Goal: Check status: Check status

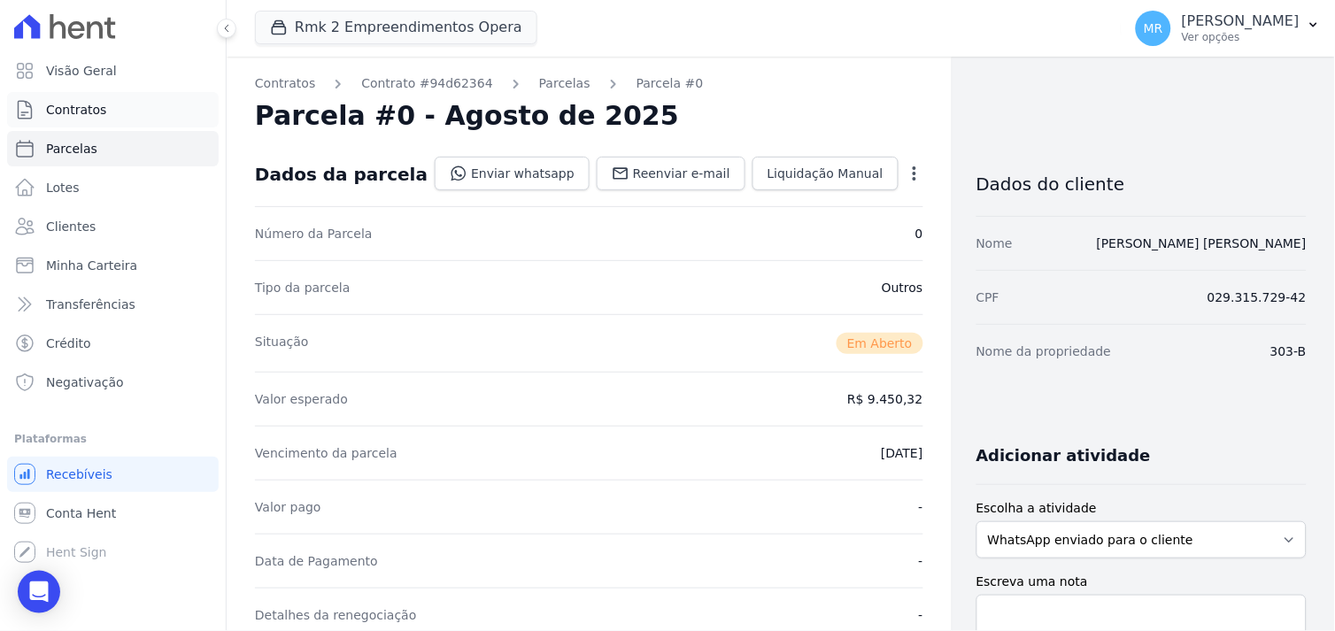
scroll to position [393, 0]
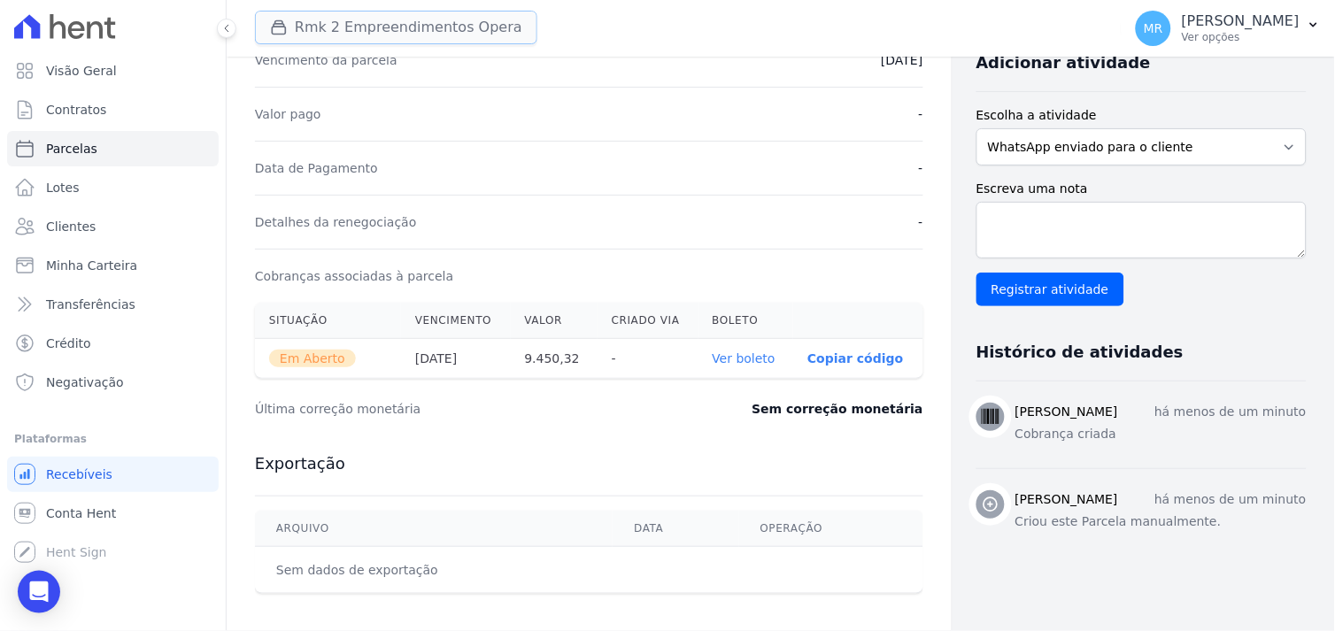
click at [306, 19] on button "Rmk 2 Empreendimentos Opera" at bounding box center [396, 28] width 282 height 34
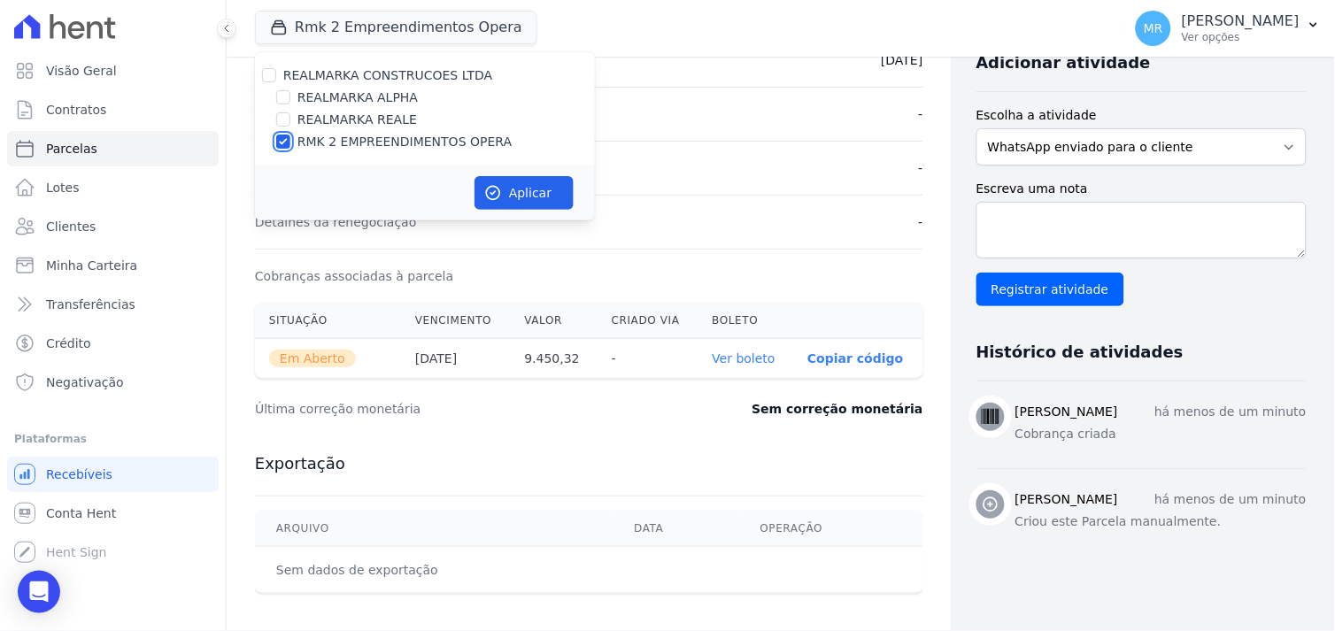
click at [277, 140] on input "RMK 2 EMPREENDIMENTOS OPERA" at bounding box center [283, 142] width 14 height 14
checkbox input "false"
click at [277, 118] on input "REALMARKA REALE" at bounding box center [283, 119] width 14 height 14
checkbox input "true"
click at [508, 190] on button "Aplicar" at bounding box center [524, 193] width 99 height 34
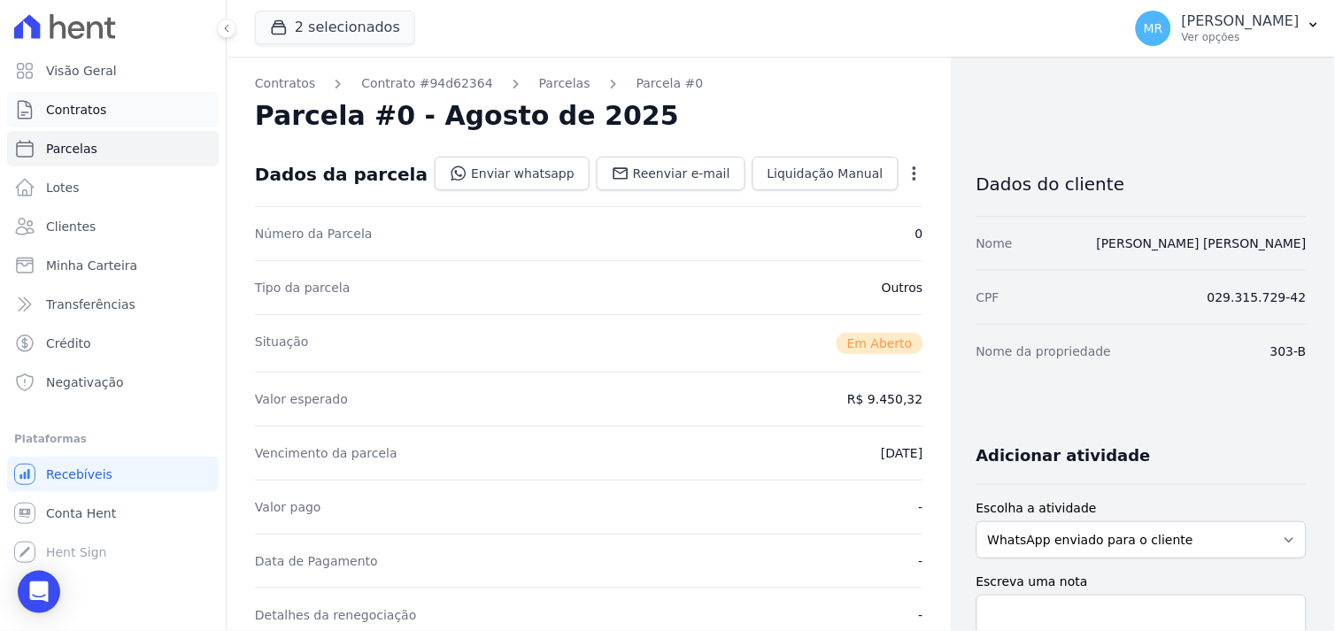
click at [94, 111] on span "Contratos" at bounding box center [76, 110] width 60 height 18
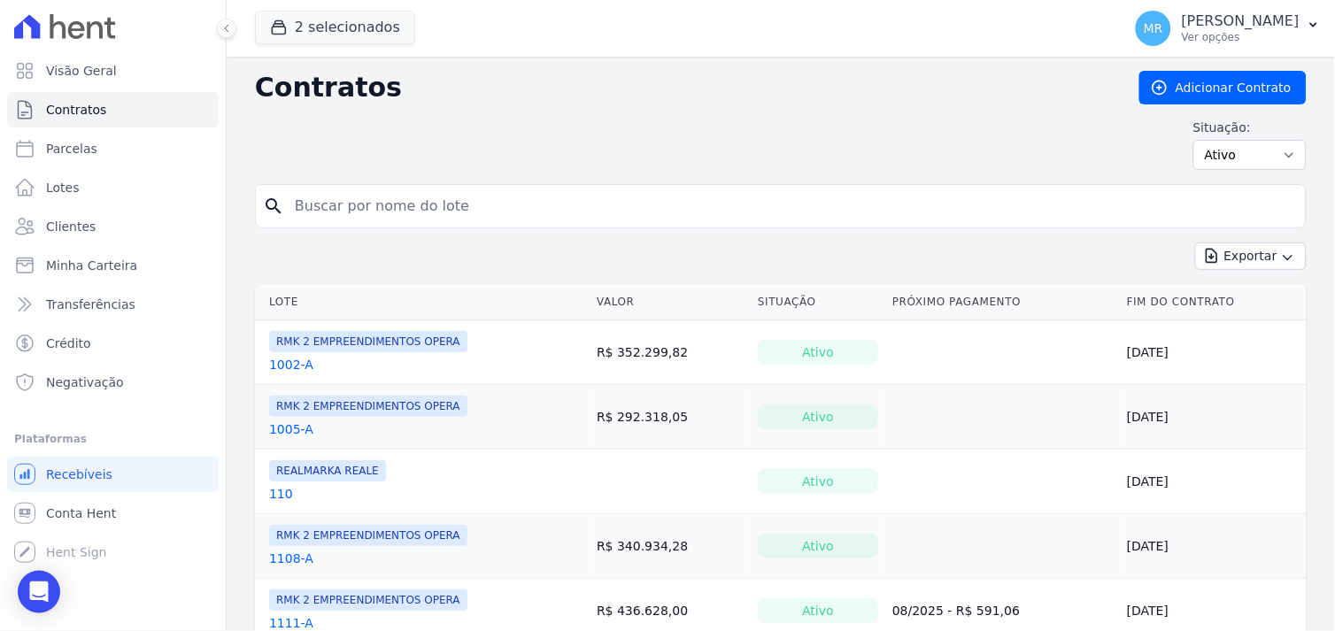
click at [458, 211] on input "search" at bounding box center [791, 206] width 1015 height 35
type input "507"
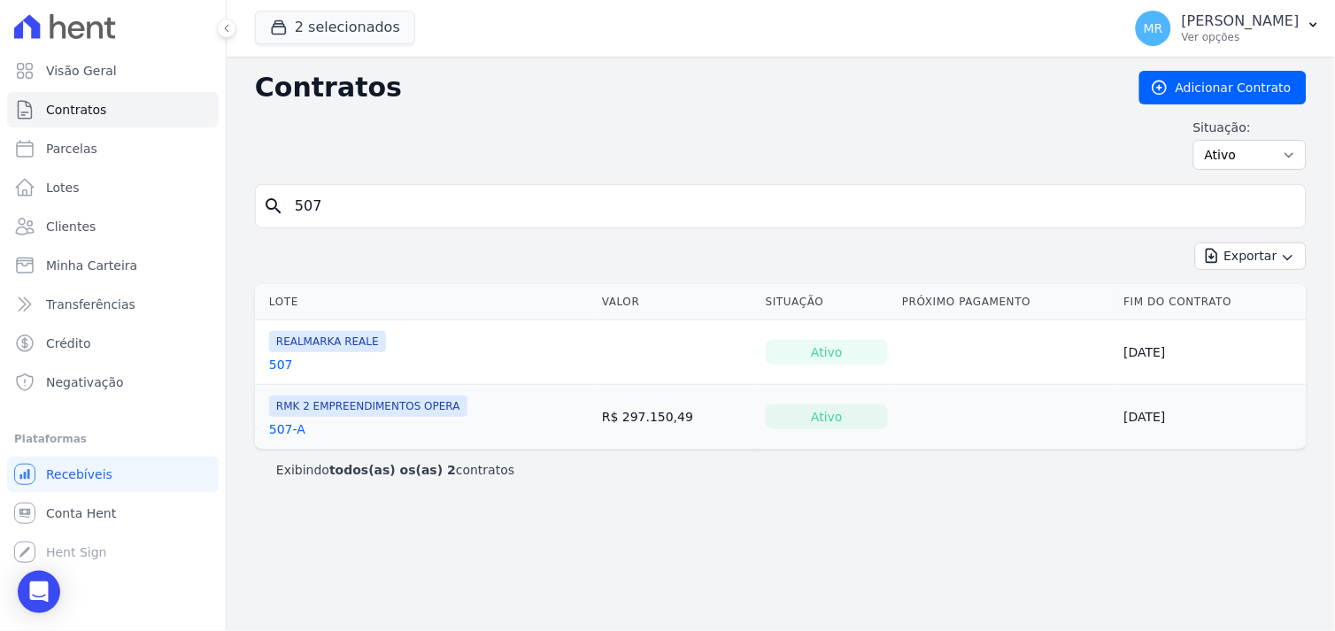
click at [272, 366] on link "507" at bounding box center [281, 365] width 24 height 18
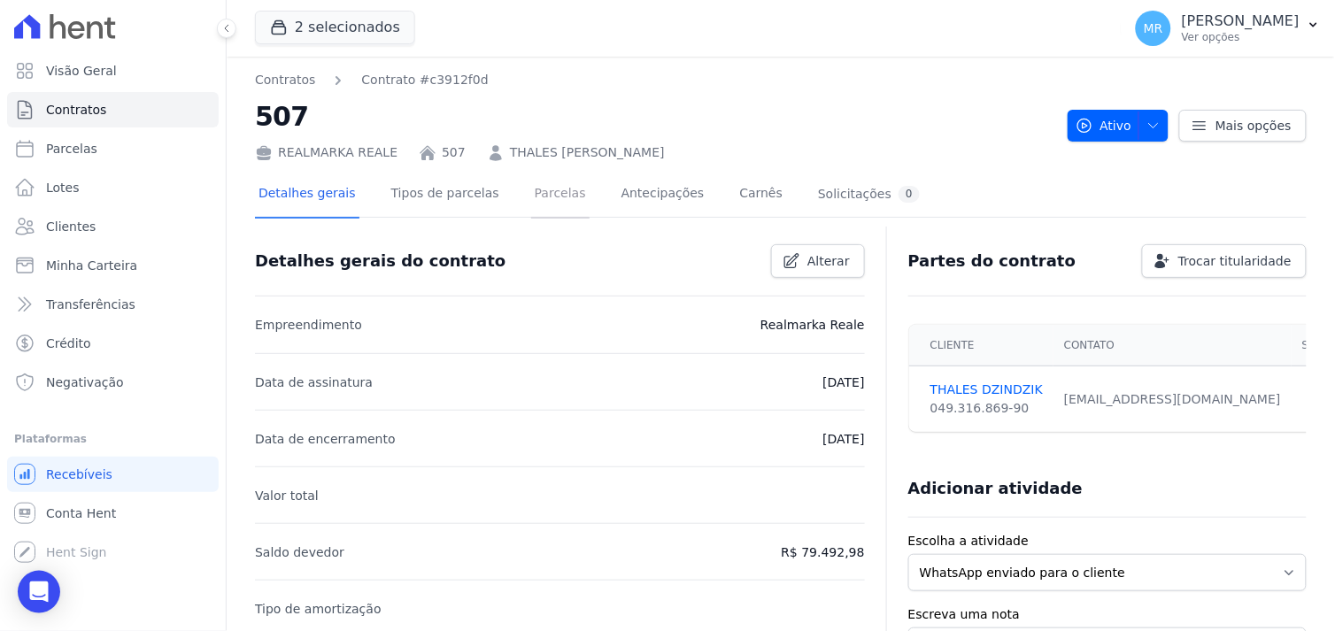
click at [531, 198] on link "Parcelas" at bounding box center [560, 195] width 58 height 47
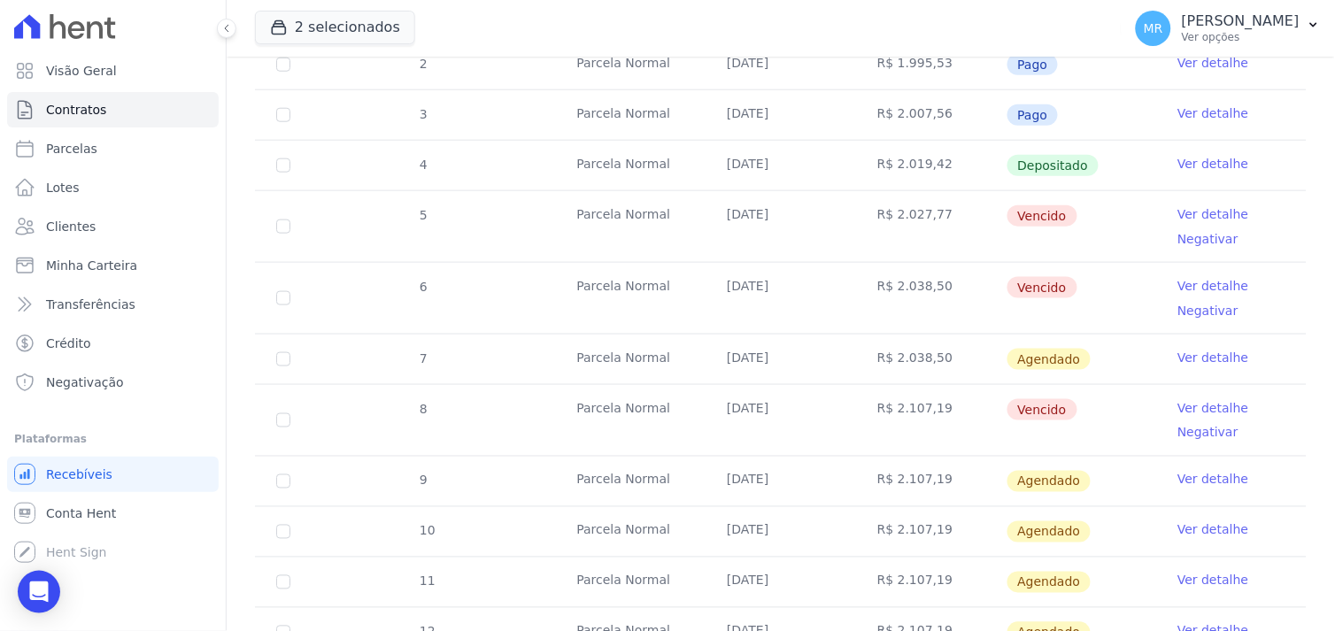
scroll to position [393, 0]
